Goal: Navigation & Orientation: Find specific page/section

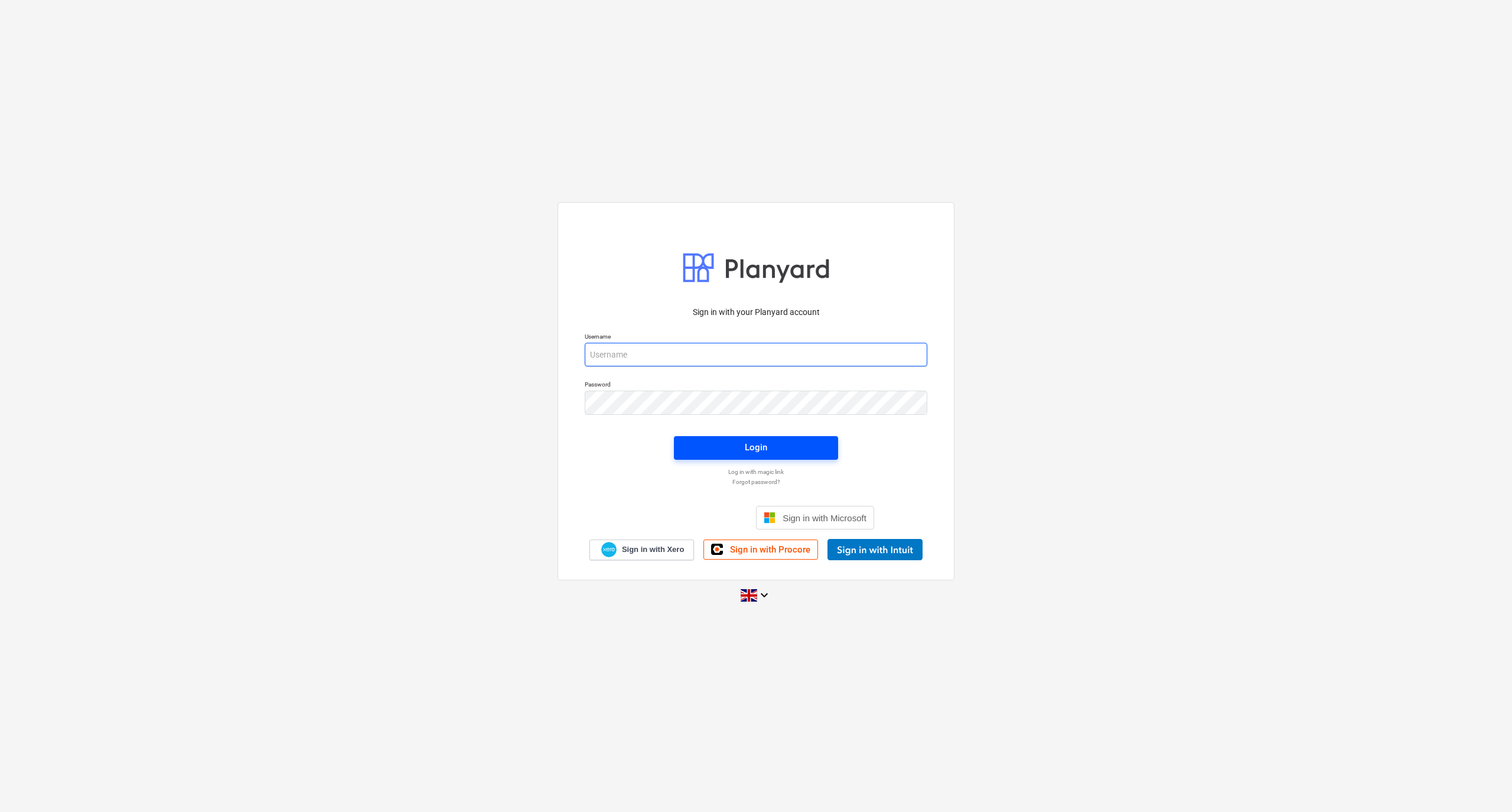
type input "[PERSON_NAME][EMAIL_ADDRESS][DOMAIN_NAME]"
click at [773, 450] on span "Login" at bounding box center [756, 447] width 136 height 15
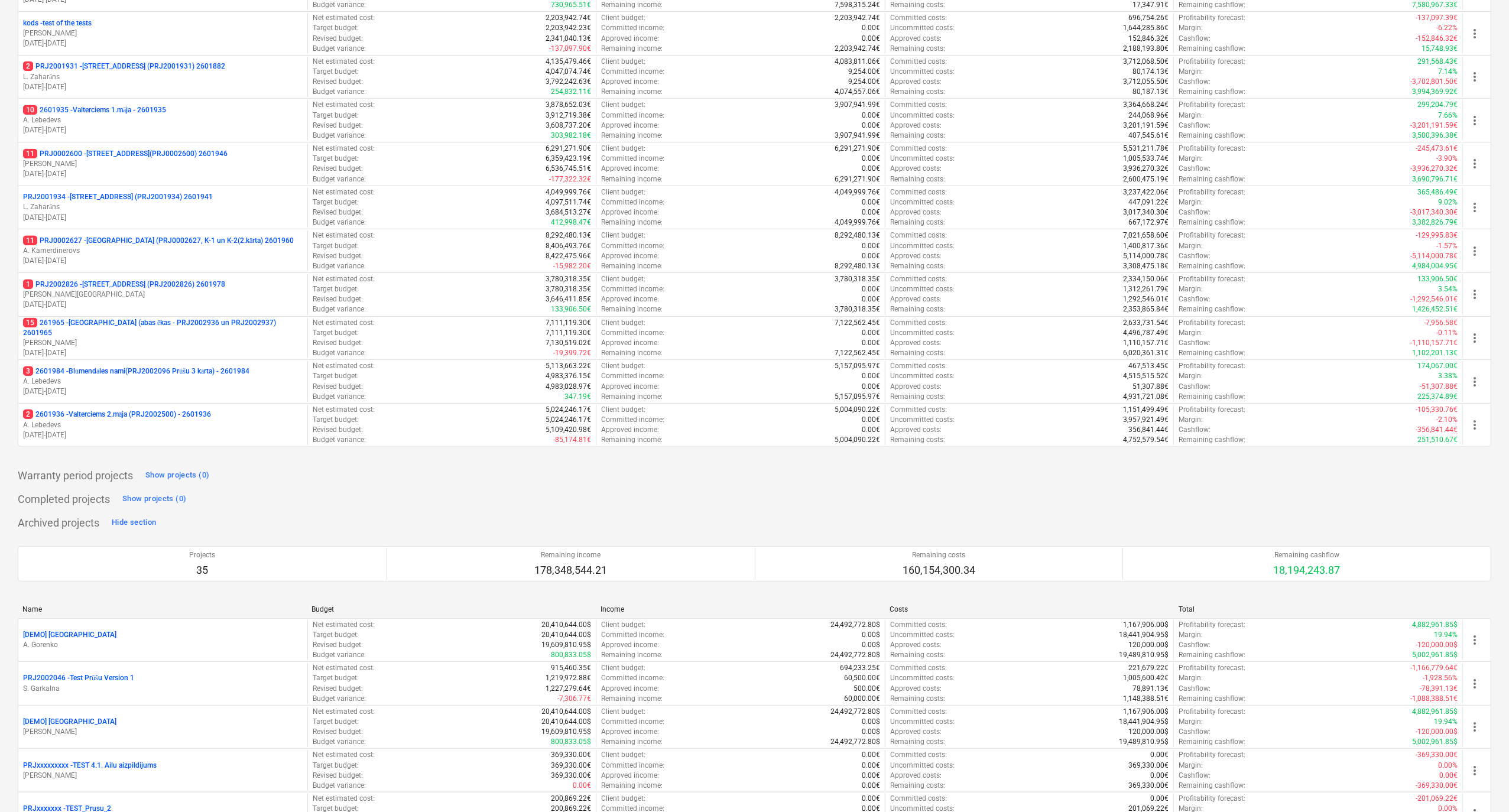
scroll to position [473, 0]
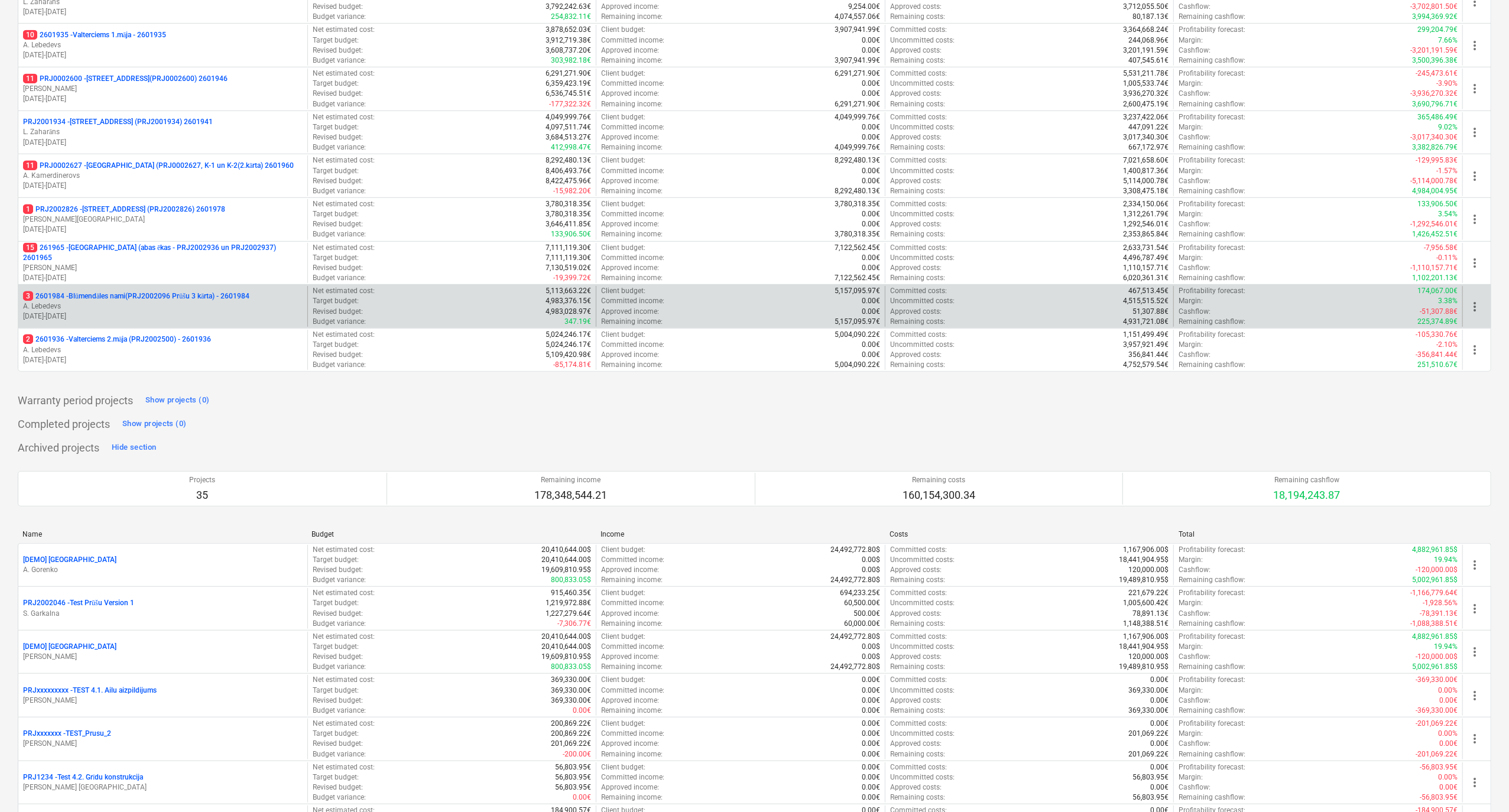
click at [74, 307] on p "A. Lebedevs" at bounding box center [163, 306] width 279 height 10
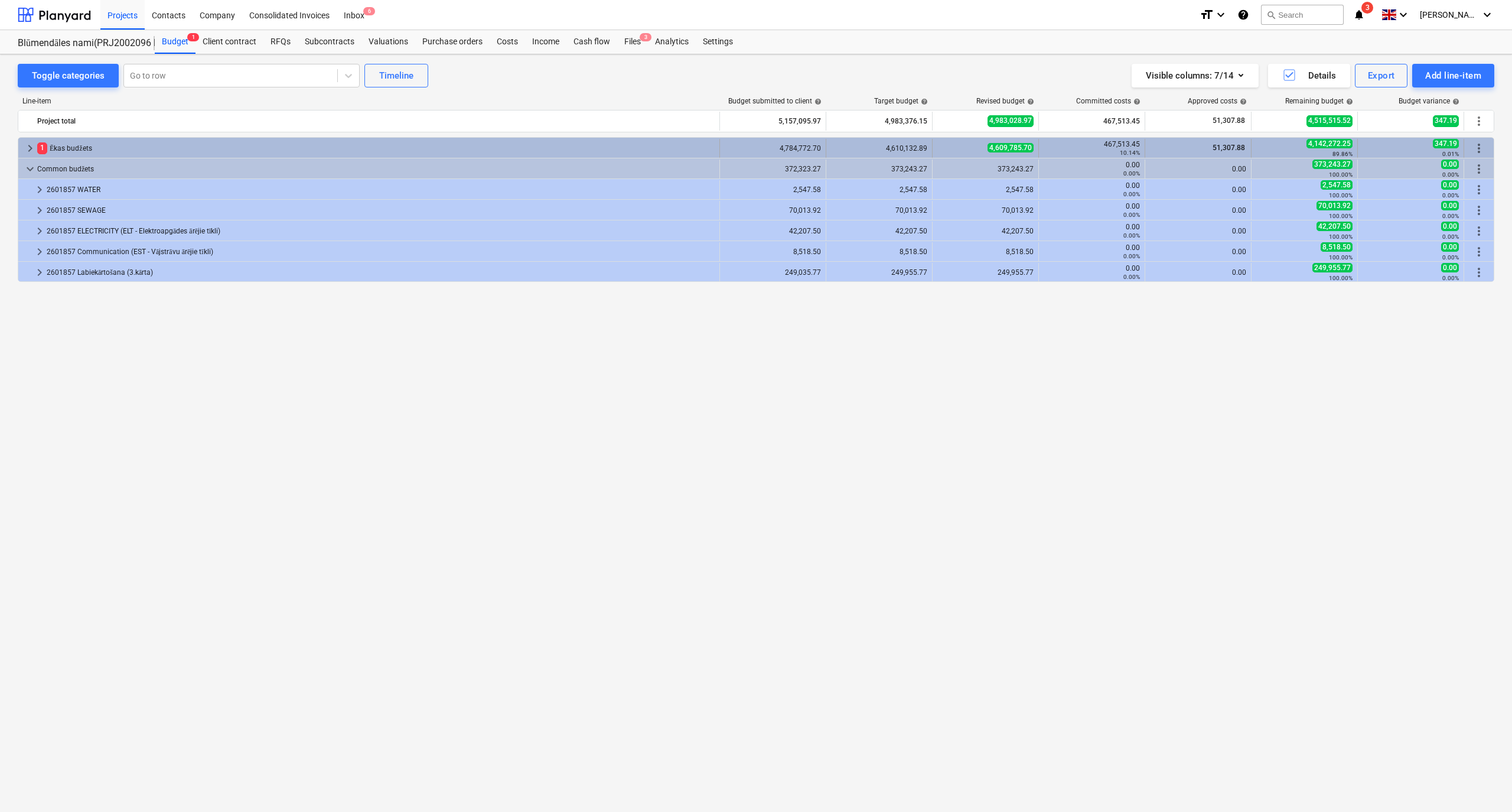
click at [26, 149] on span "keyboard_arrow_right" at bounding box center [30, 148] width 14 height 14
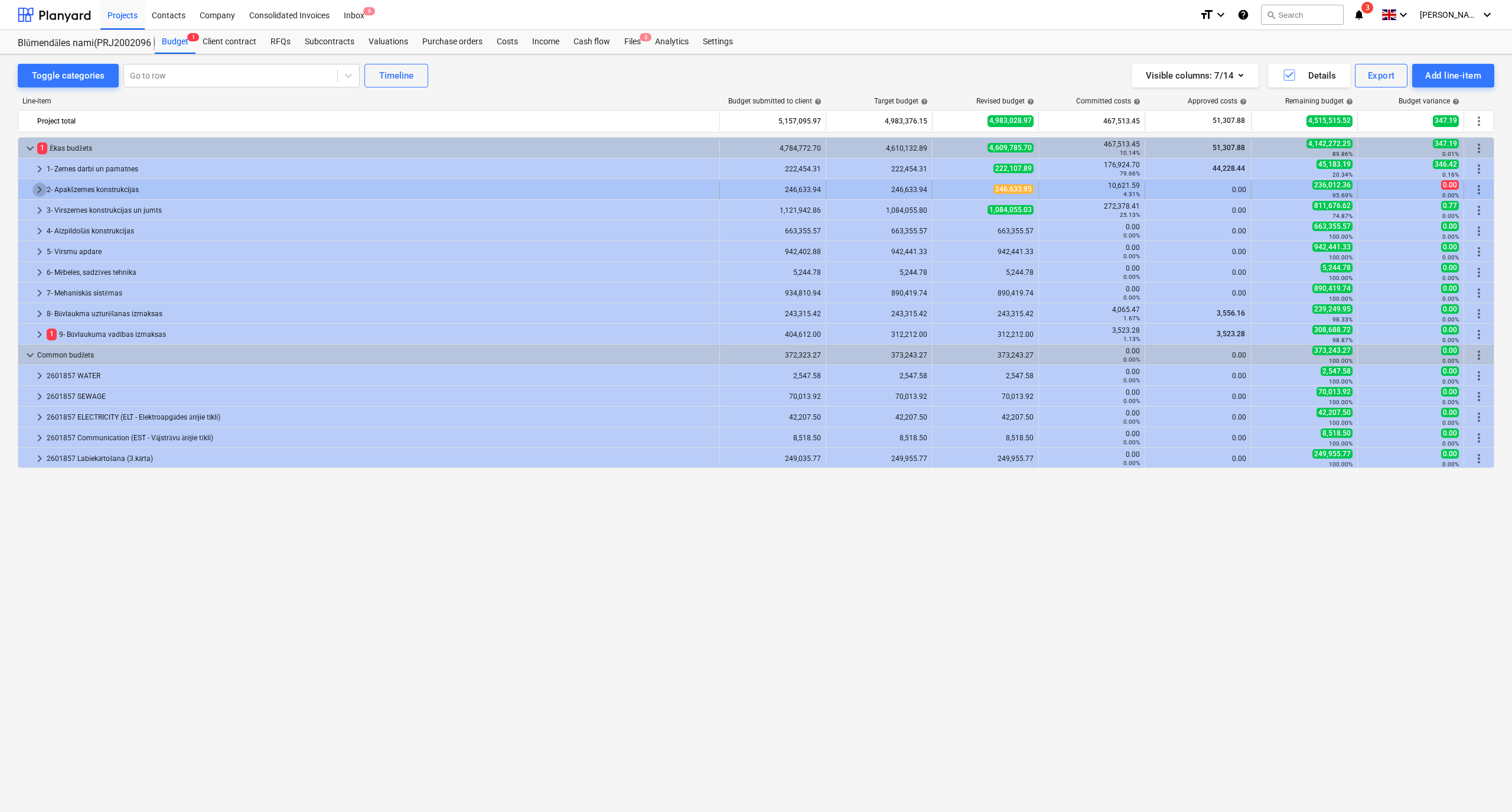
click at [34, 188] on span "keyboard_arrow_right" at bounding box center [40, 190] width 14 height 14
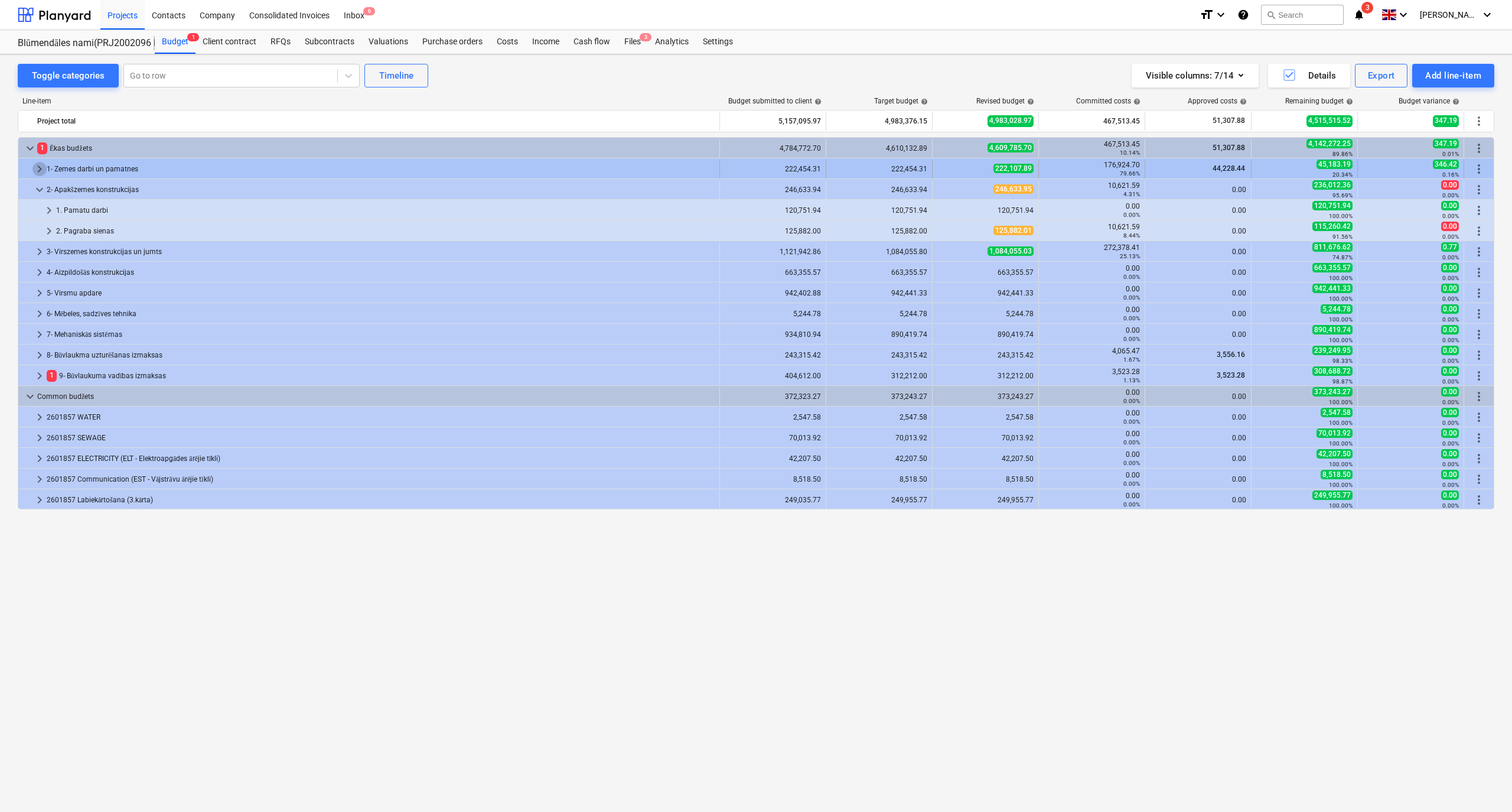
click at [35, 171] on span "keyboard_arrow_right" at bounding box center [40, 169] width 14 height 14
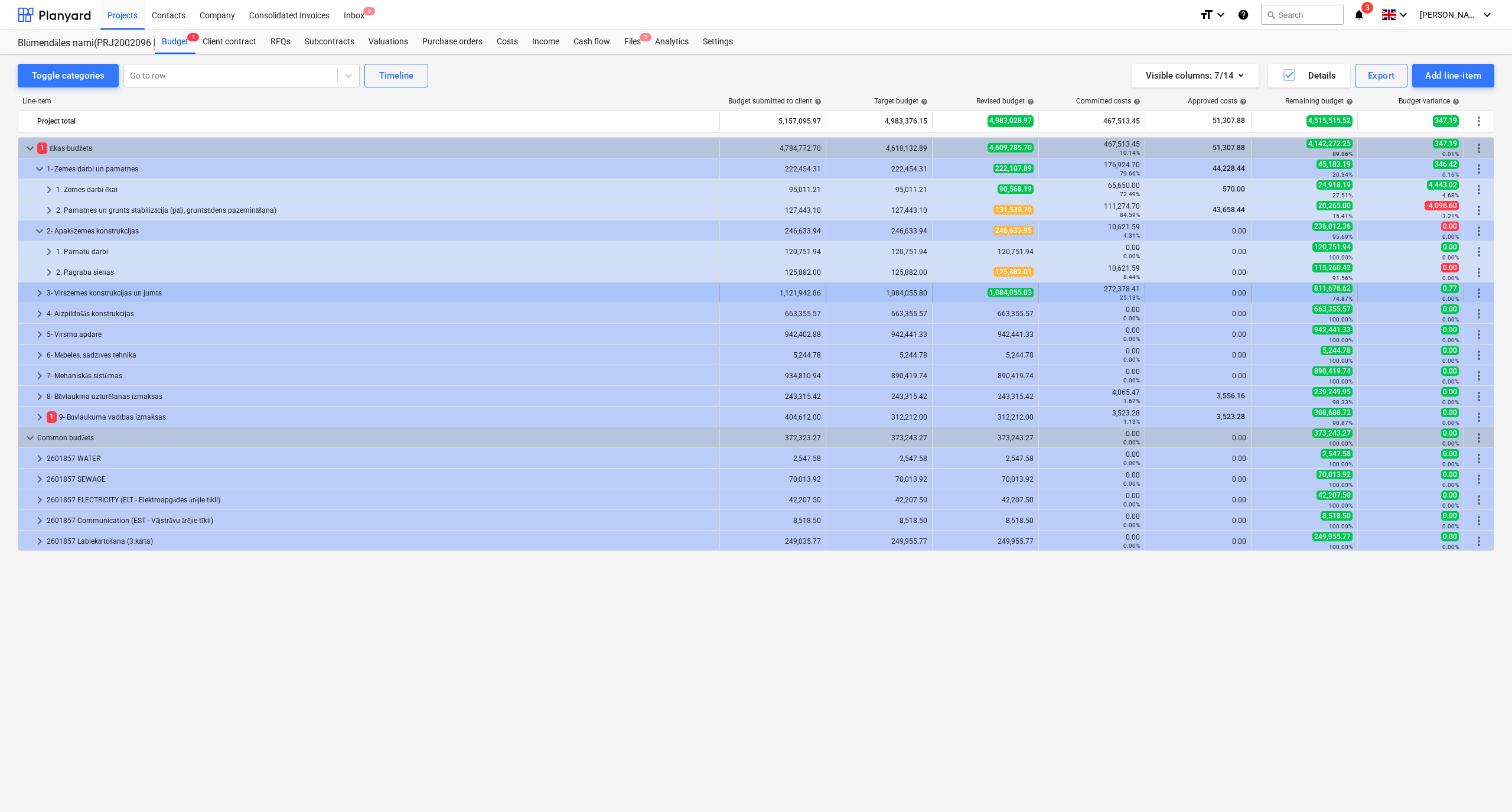
click at [32, 292] on div at bounding box center [27, 292] width 10 height 19
